Goal: Transaction & Acquisition: Purchase product/service

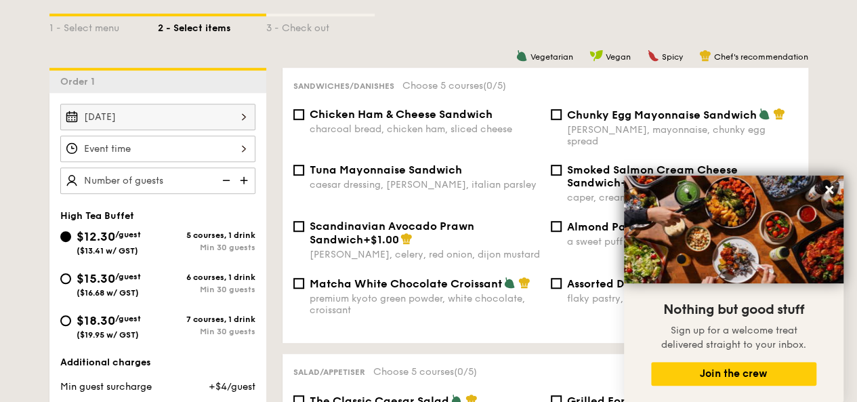
scroll to position [335, 0]
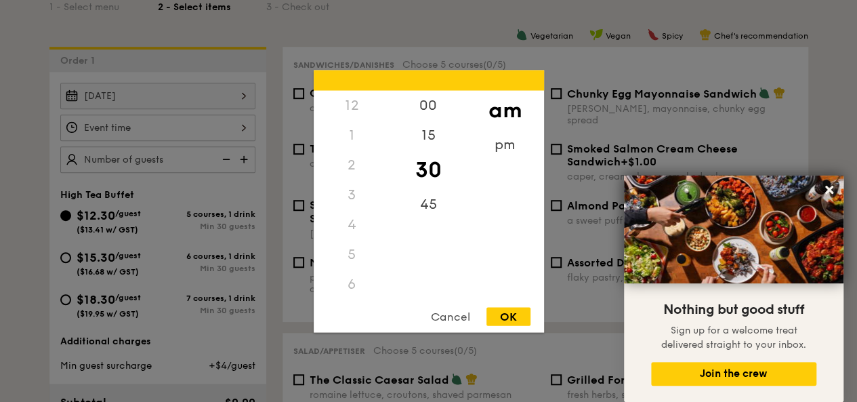
click at [214, 132] on div "12 1 2 3 4 5 6 7 8 9 10 11 00 15 30 45 am pm Cancel OK" at bounding box center [157, 127] width 195 height 26
drag, startPoint x: 357, startPoint y: 247, endPoint x: 373, endPoint y: 150, distance: 98.9
click at [382, 133] on div "12 1 2 3 4 5 6 7 8 9 10 11" at bounding box center [352, 193] width 77 height 207
click at [354, 274] on div "11" at bounding box center [352, 277] width 77 height 39
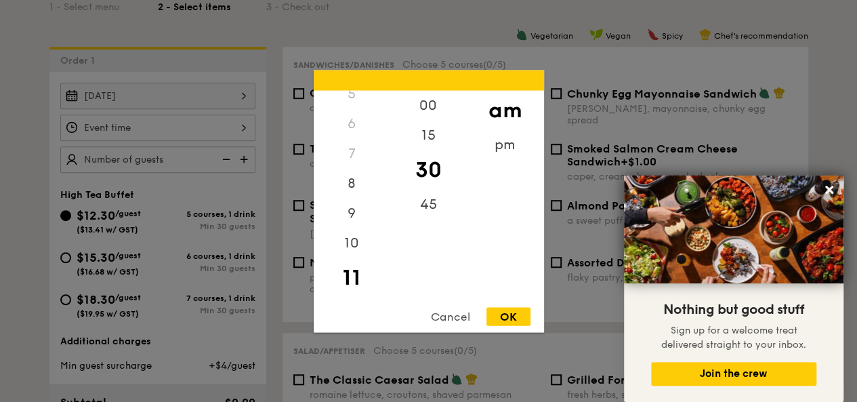
scroll to position [160, 0]
click at [435, 110] on div "00" at bounding box center [428, 109] width 77 height 39
click at [508, 308] on div "OK" at bounding box center [508, 316] width 44 height 18
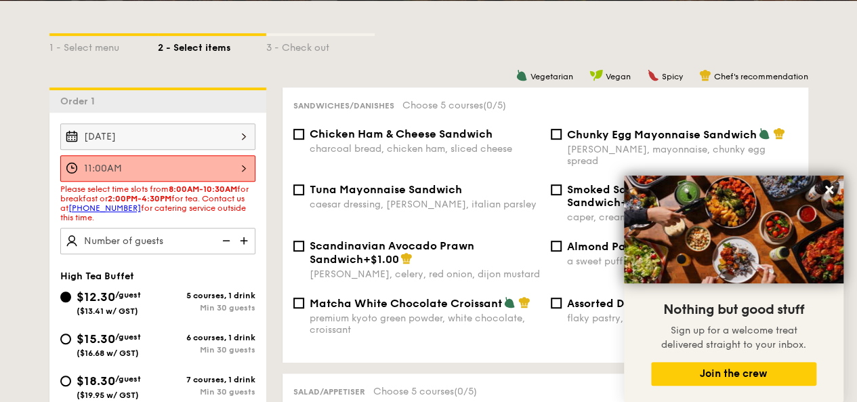
scroll to position [268, 0]
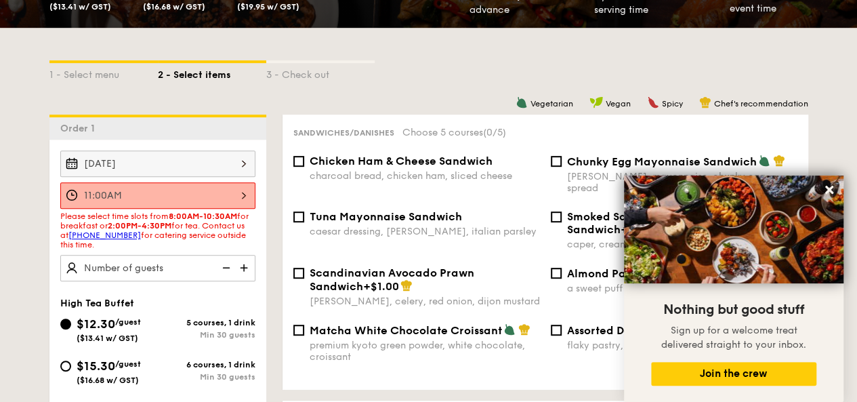
click at [245, 196] on div "11:00AM" at bounding box center [157, 195] width 195 height 26
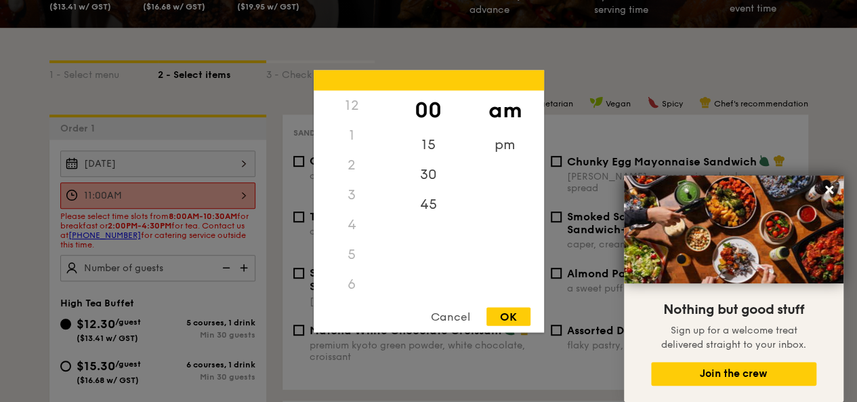
scroll to position [160, 0]
click at [351, 250] on div "10" at bounding box center [352, 247] width 77 height 39
click at [426, 175] on div "30" at bounding box center [428, 178] width 77 height 39
click at [507, 318] on div "OK" at bounding box center [508, 316] width 44 height 18
type input "10:30AM"
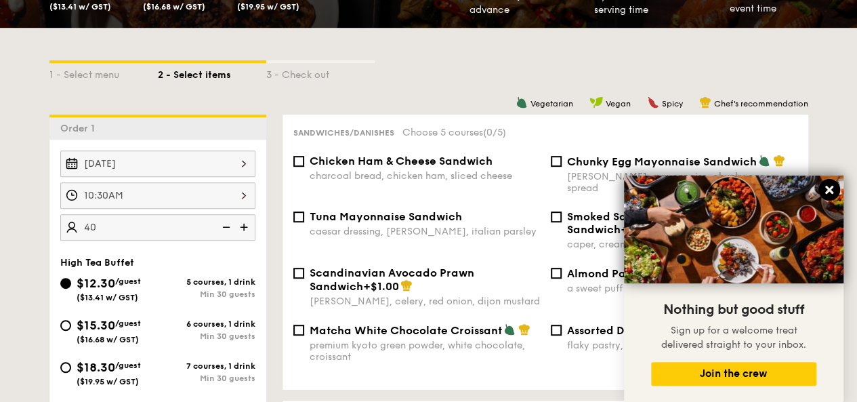
type input "40 guests"
click at [831, 194] on icon at bounding box center [829, 190] width 12 height 12
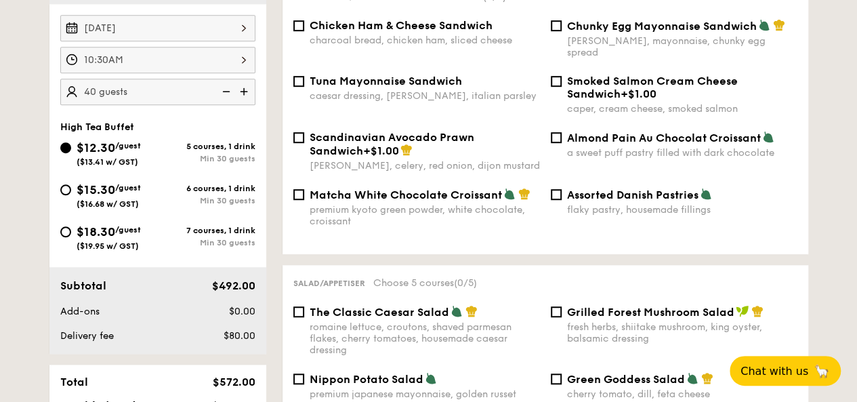
scroll to position [268, 0]
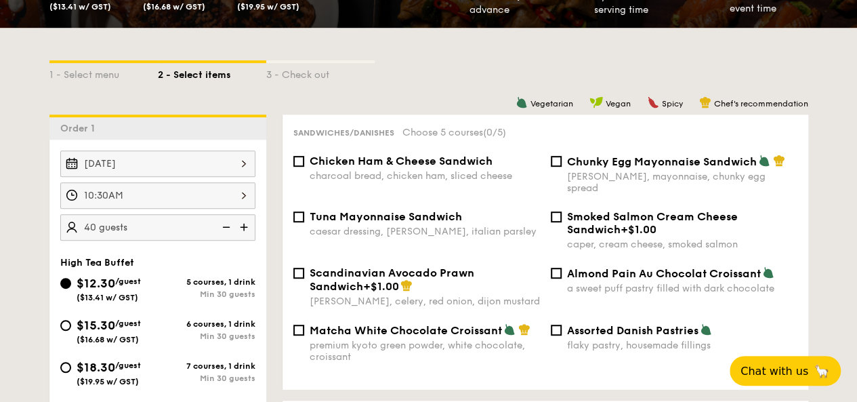
click at [424, 210] on span "Tuna Mayonnaise Sandwich" at bounding box center [386, 216] width 152 height 13
click at [304, 211] on input "Tuna Mayonnaise Sandwich caesar dressing, [GEOGRAPHIC_DATA], italian parsley" at bounding box center [298, 216] width 11 height 11
checkbox input "true"
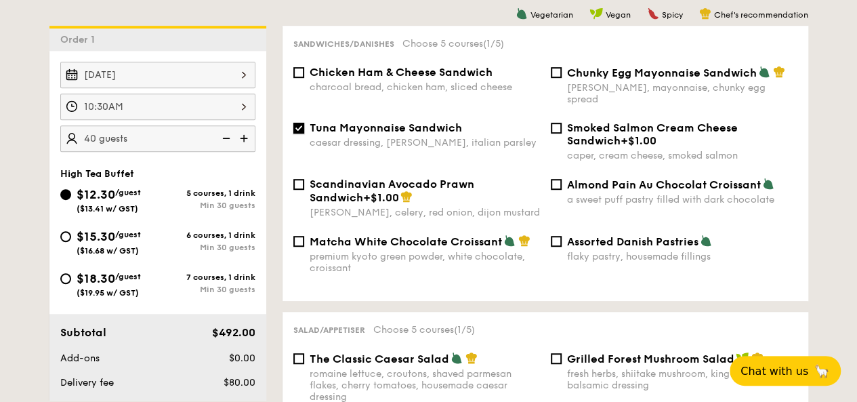
scroll to position [335, 0]
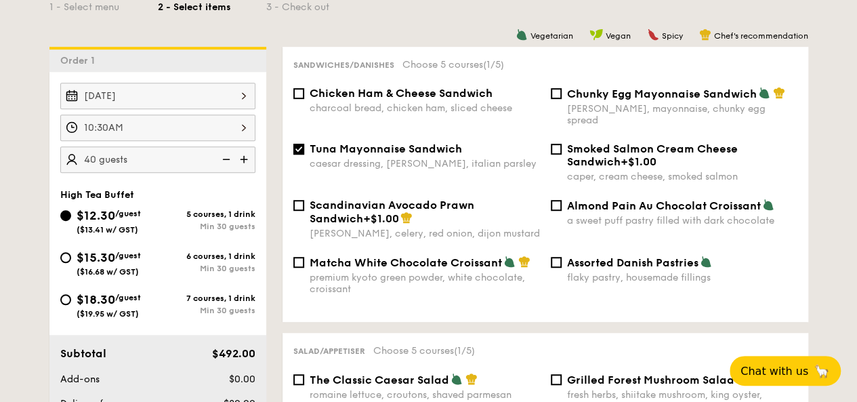
click at [587, 98] on span "Chunky Egg Mayonnaise Sandwich" at bounding box center [662, 93] width 190 height 13
click at [562, 98] on input "Chunky Egg Mayonnaise Sandwich dijon mustard, mayonnaise, chunky egg spread" at bounding box center [556, 93] width 11 height 11
checkbox input "true"
click at [392, 143] on span "Tuna Mayonnaise Sandwich" at bounding box center [386, 148] width 152 height 13
click at [304, 144] on input "Tuna Mayonnaise Sandwich caesar dressing, [GEOGRAPHIC_DATA], italian parsley" at bounding box center [298, 149] width 11 height 11
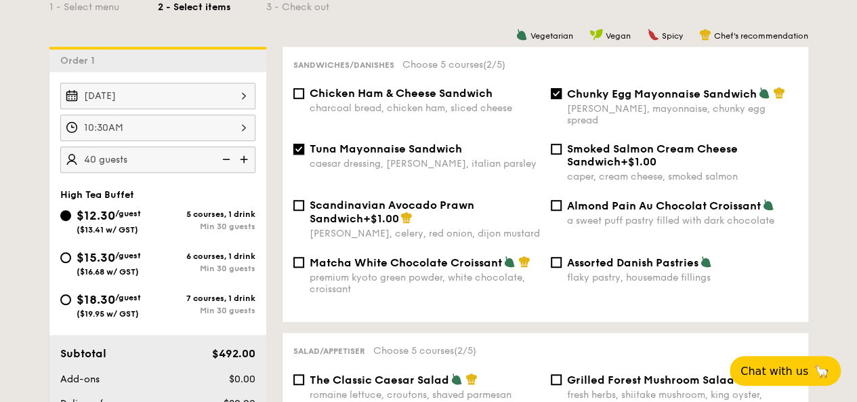
checkbox input "false"
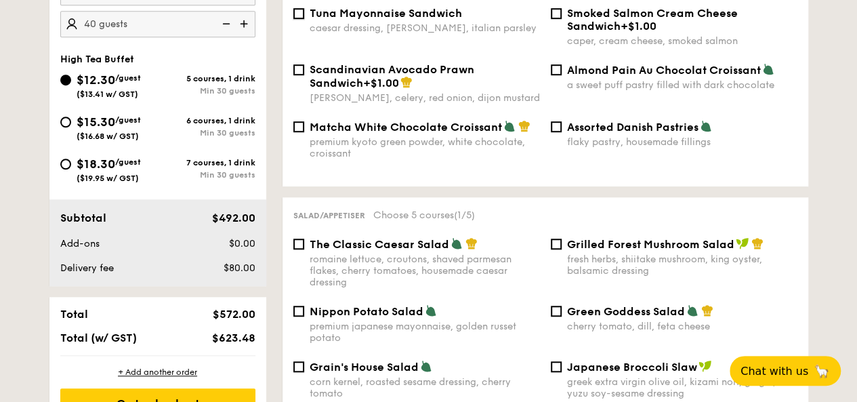
scroll to position [539, 0]
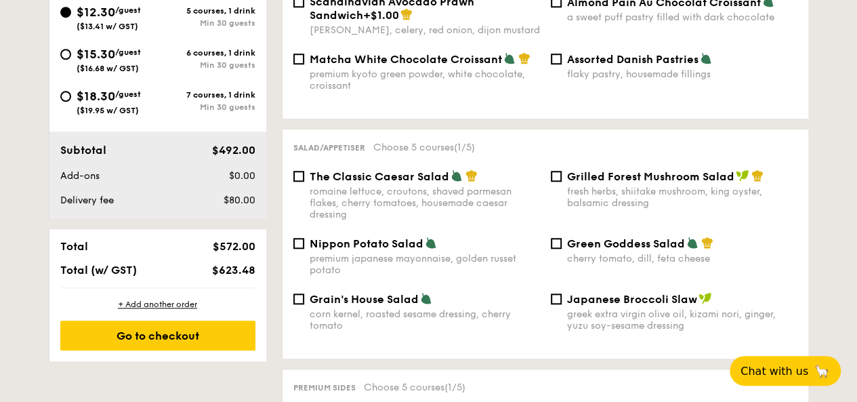
click at [419, 237] on span "Nippon Potato Salad" at bounding box center [367, 243] width 114 height 13
click at [304, 238] on input "Nippon Potato Salad premium japanese mayonnaise, golden russet potato" at bounding box center [298, 243] width 11 height 11
checkbox input "true"
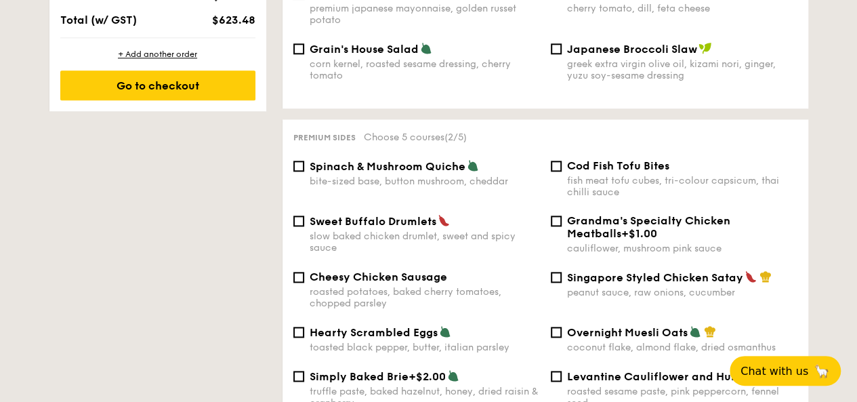
scroll to position [810, 0]
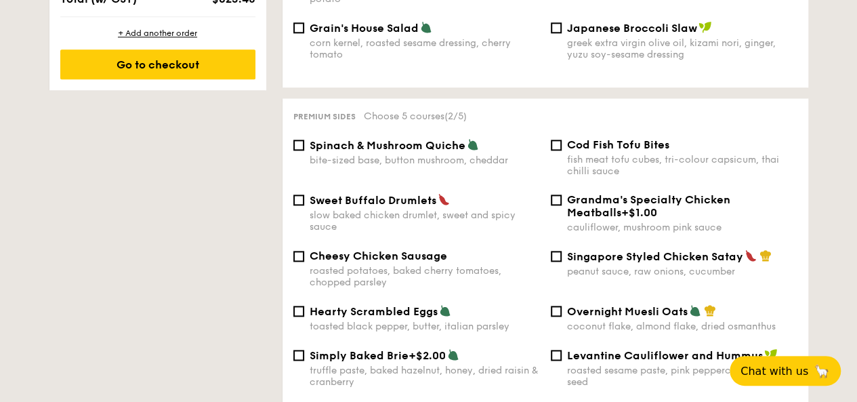
click at [454, 266] on div "roasted potatoes, baked cherry tomatoes, chopped parsley" at bounding box center [425, 276] width 230 height 23
click at [304, 261] on input "Cheesy Chicken Sausage roasted potatoes, baked cherry tomatoes, chopped parsley" at bounding box center [298, 256] width 11 height 11
checkbox input "true"
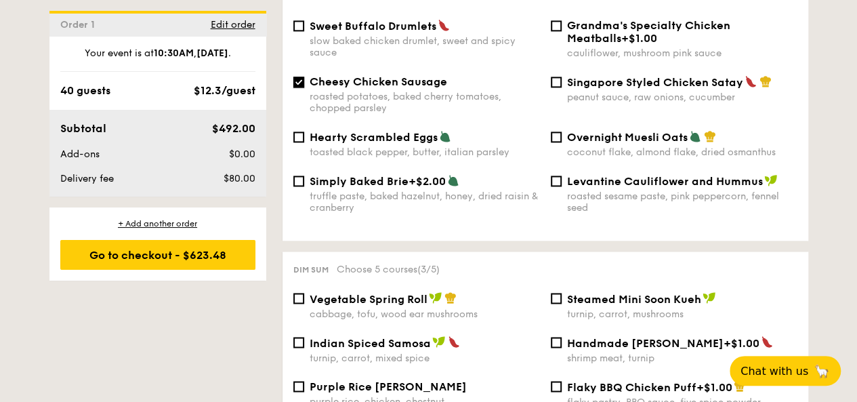
scroll to position [1013, 0]
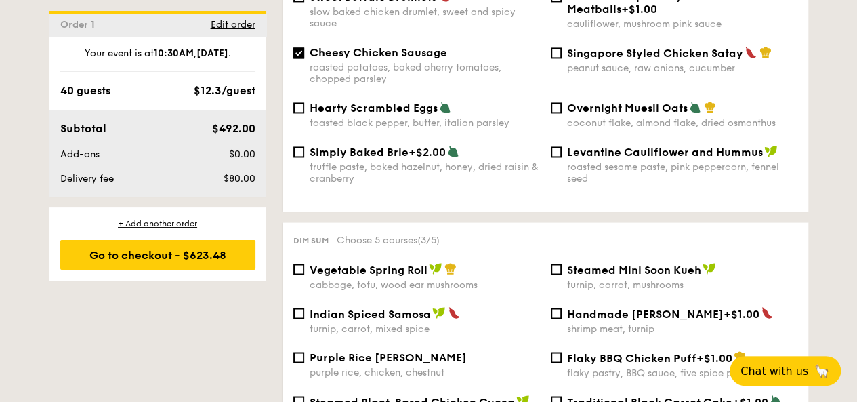
click at [430, 264] on img at bounding box center [436, 268] width 14 height 12
click at [304, 264] on input "Vegetable Spring Roll cabbage, tofu, wood ear mushrooms" at bounding box center [298, 269] width 11 height 11
checkbox input "true"
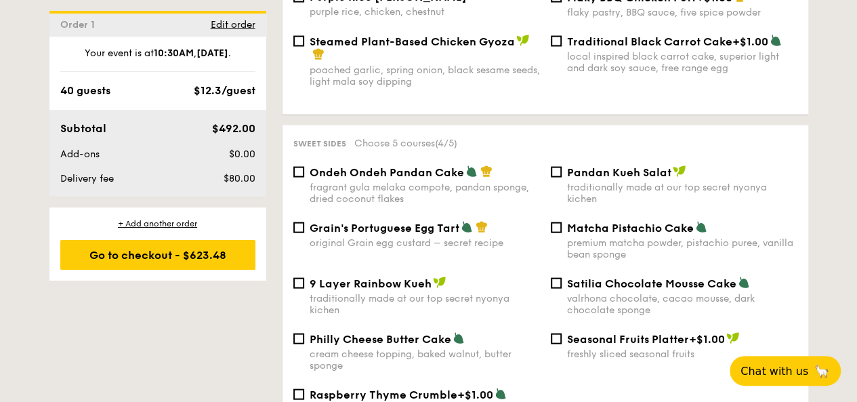
scroll to position [1352, 0]
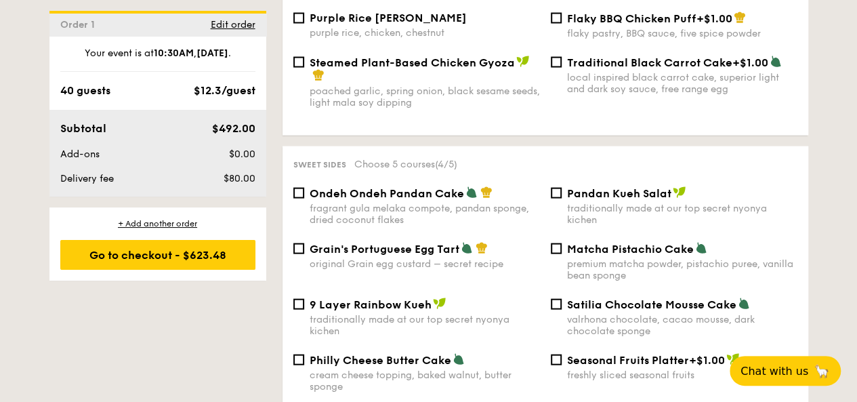
click at [817, 249] on div "1 - Select menu 2 - Select items 3 - Check out Order 1 [DATE] 10:30AM 40 guests…" at bounding box center [429, 63] width 780 height 2238
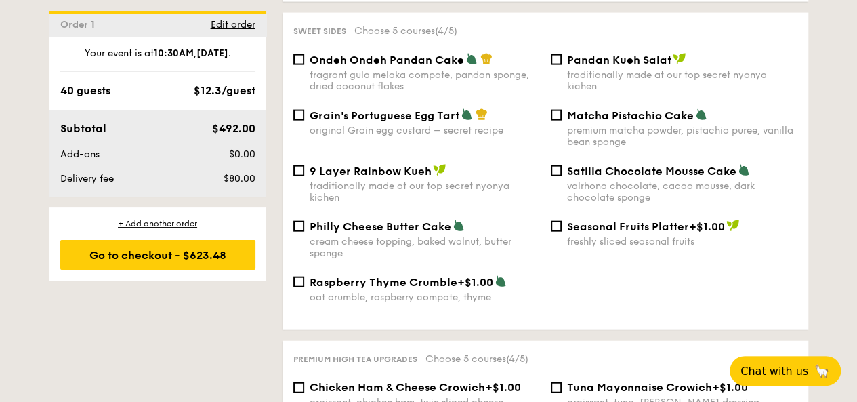
scroll to position [1487, 0]
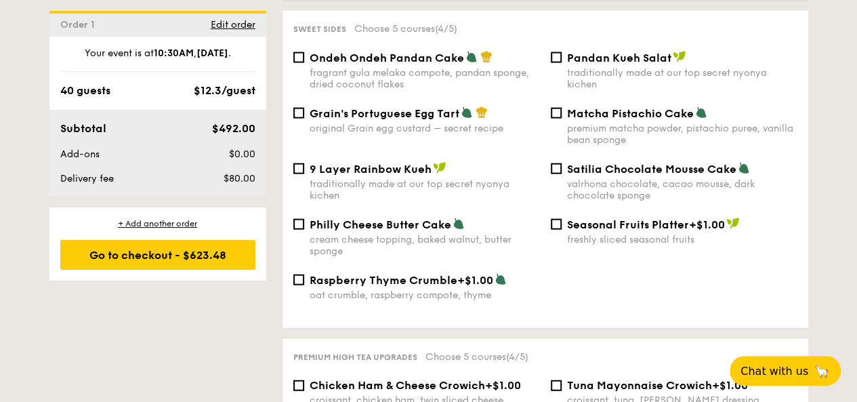
click at [573, 226] on span "Seasonal Fruits Platter" at bounding box center [628, 224] width 122 height 13
click at [562, 226] on input "Seasonal Fruits Platter +$1.00 freshly sliced seasonal fruits" at bounding box center [556, 224] width 11 height 11
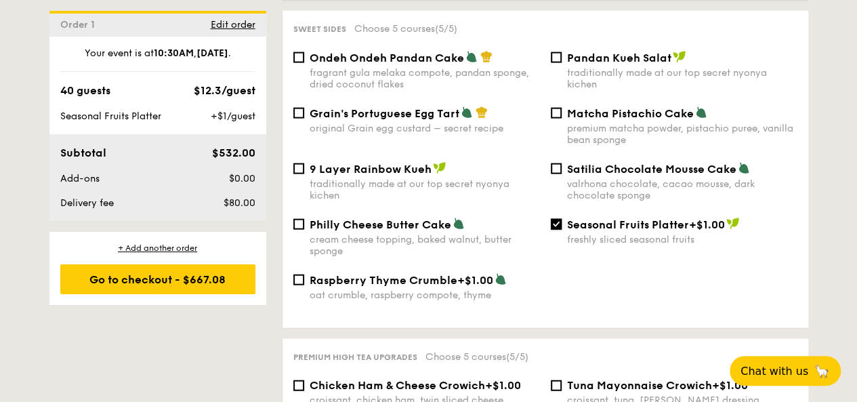
click at [557, 224] on input "Seasonal Fruits Platter +$1.00 freshly sliced seasonal fruits" at bounding box center [556, 224] width 11 height 11
checkbox input "false"
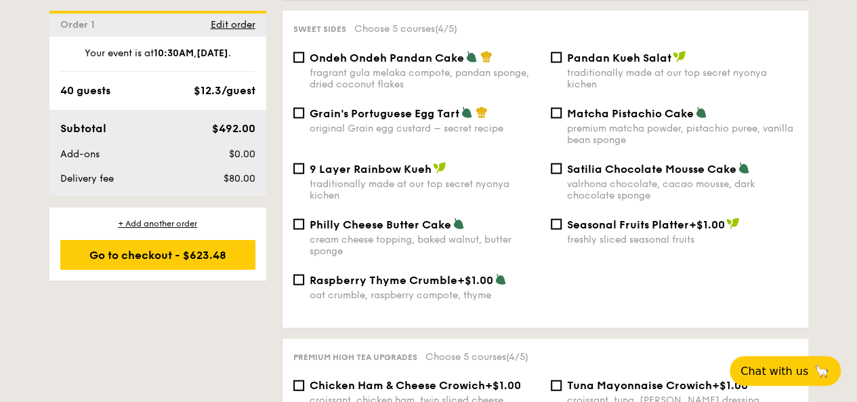
click at [467, 226] on div "Philly Cheese Butter Cake" at bounding box center [425, 224] width 230 height 14
click at [304, 226] on input "Philly Cheese Butter Cake cream cheese topping, baked walnut, butter sponge" at bounding box center [298, 224] width 11 height 11
checkbox input "true"
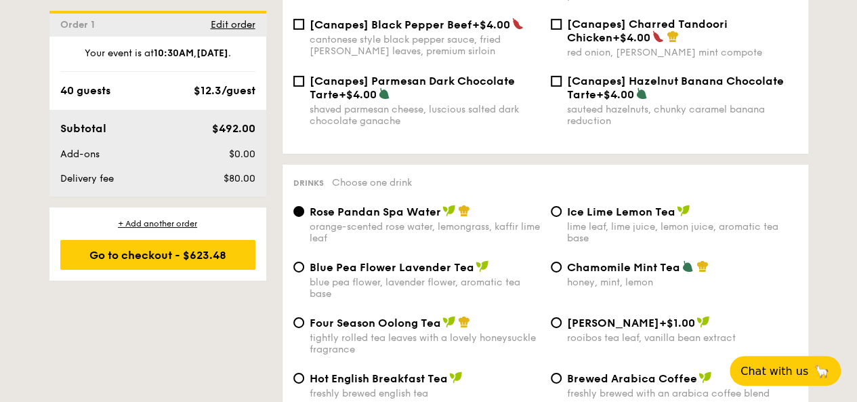
scroll to position [2164, 0]
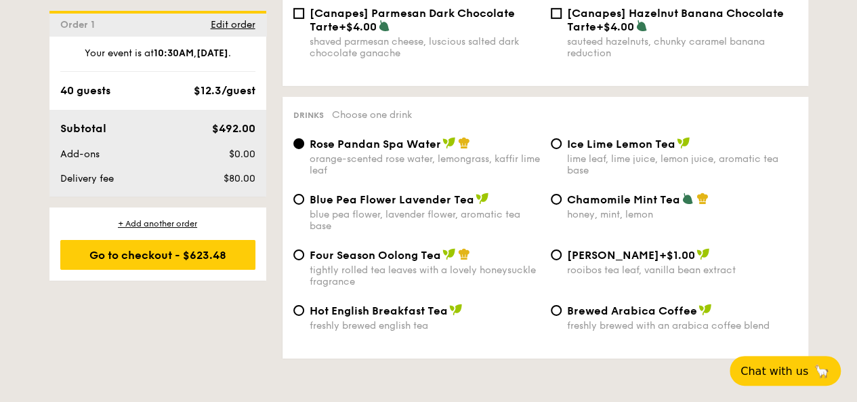
click at [447, 248] on img at bounding box center [449, 254] width 14 height 12
click at [304, 249] on input "Four Season Oolong Tea tightly rolled tea leaves with a lovely honeysuckle frag…" at bounding box center [298, 254] width 11 height 11
radio input "true"
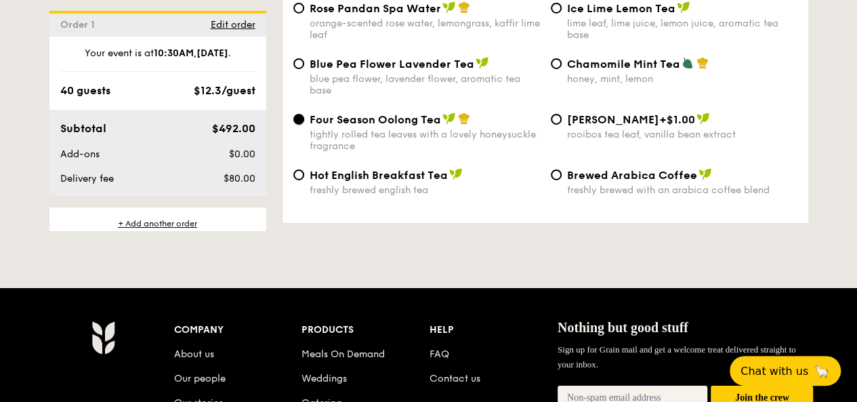
scroll to position [51, 0]
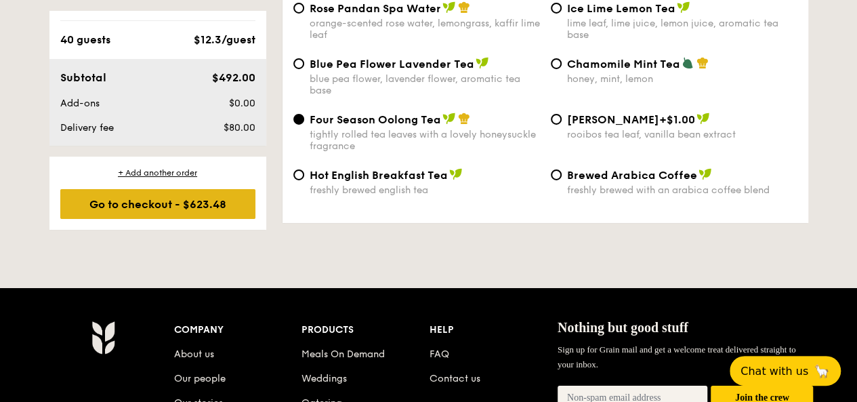
click at [226, 197] on div "Go to checkout - $623.48" at bounding box center [157, 204] width 195 height 30
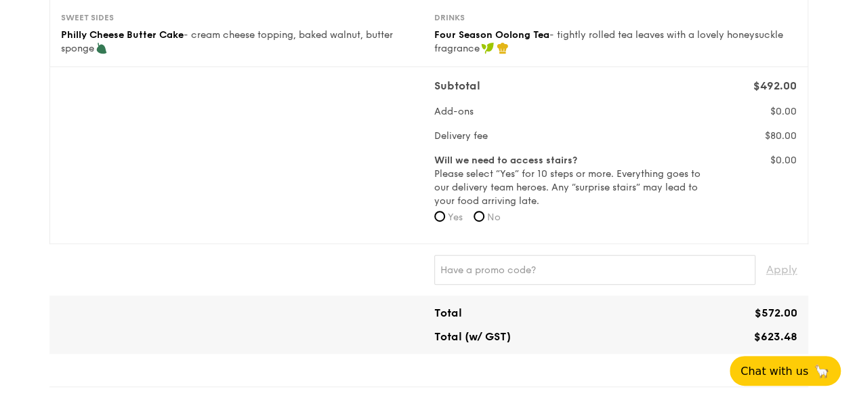
scroll to position [339, 0]
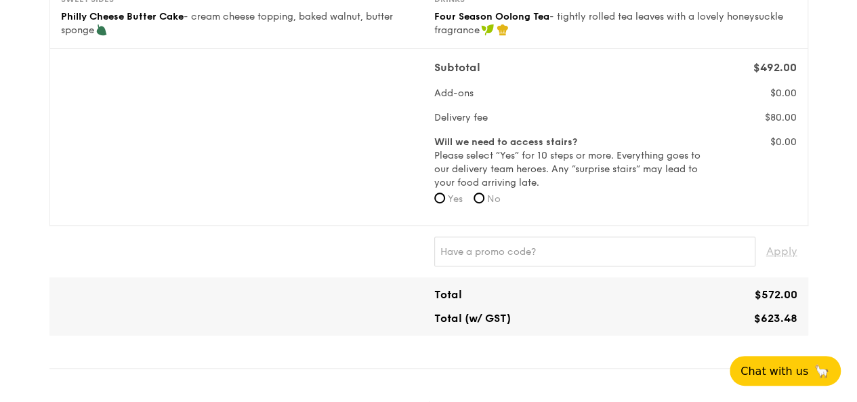
click at [501, 196] on span "No" at bounding box center [494, 199] width 14 height 12
click at [484, 196] on input "No" at bounding box center [479, 197] width 11 height 11
radio input "true"
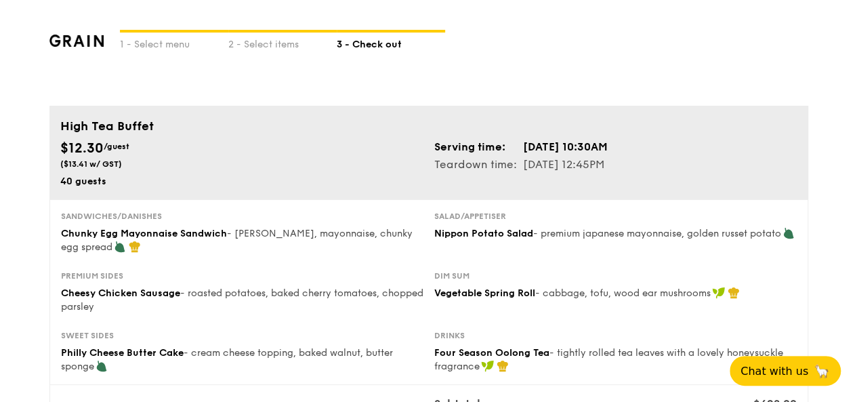
scroll to position [0, 0]
